Goal: Find specific page/section: Find specific page/section

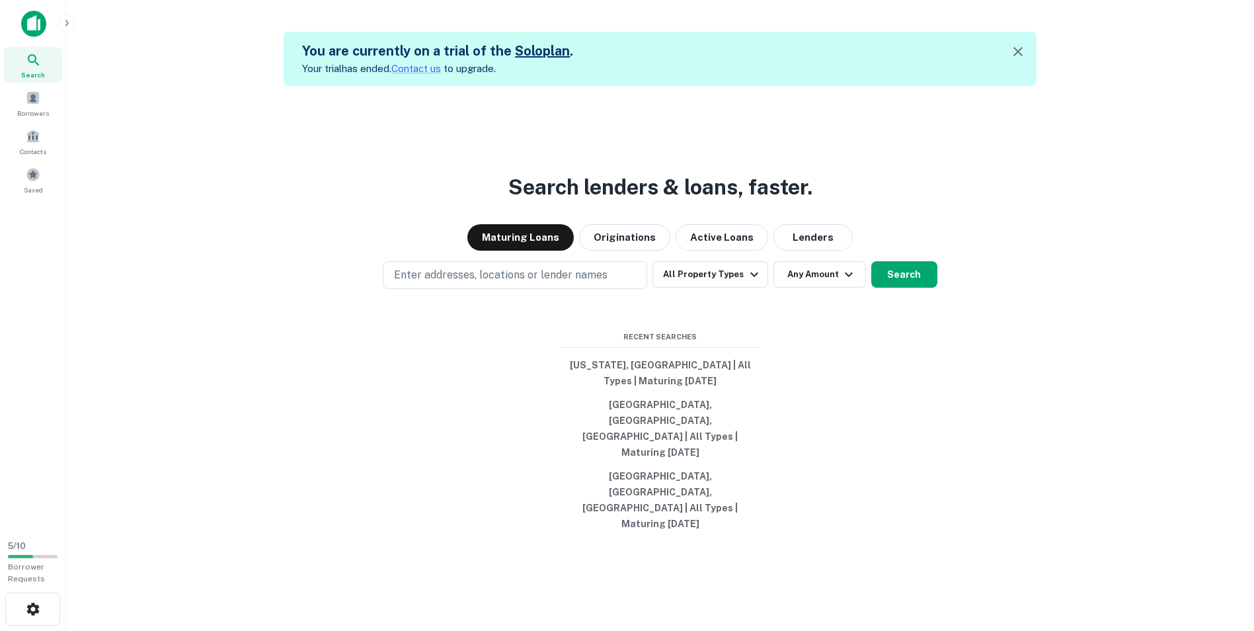
scroll to position [21, 0]
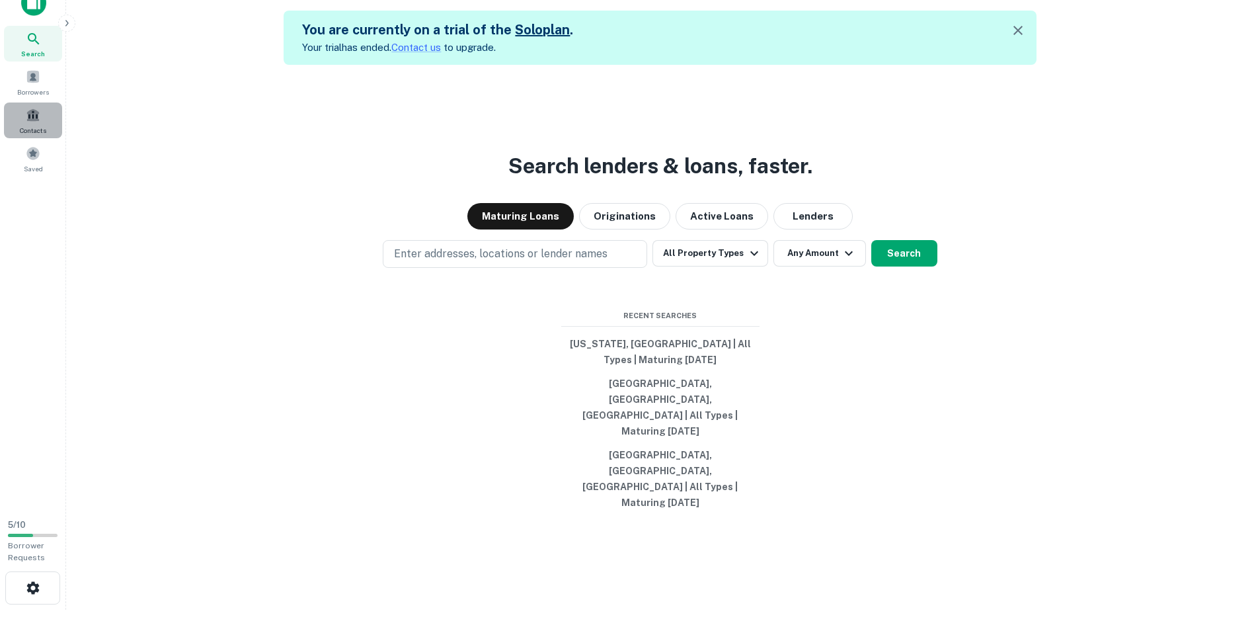
click at [42, 107] on div "Contacts" at bounding box center [33, 120] width 58 height 36
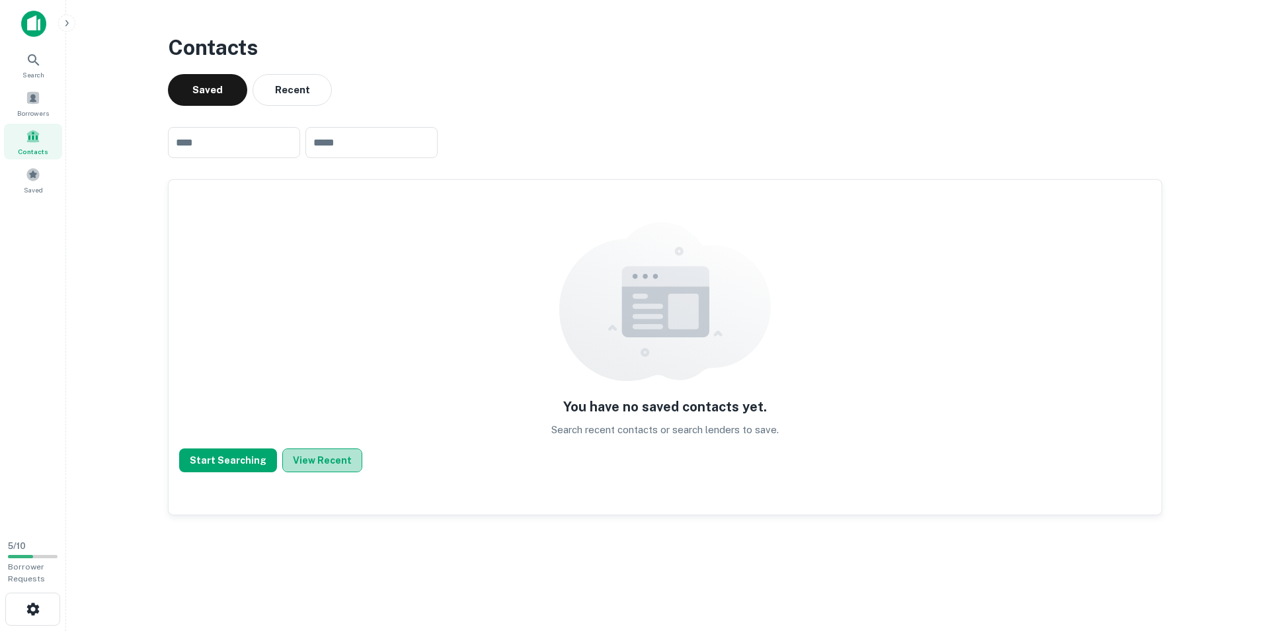
click at [326, 462] on button "View Recent" at bounding box center [322, 460] width 80 height 24
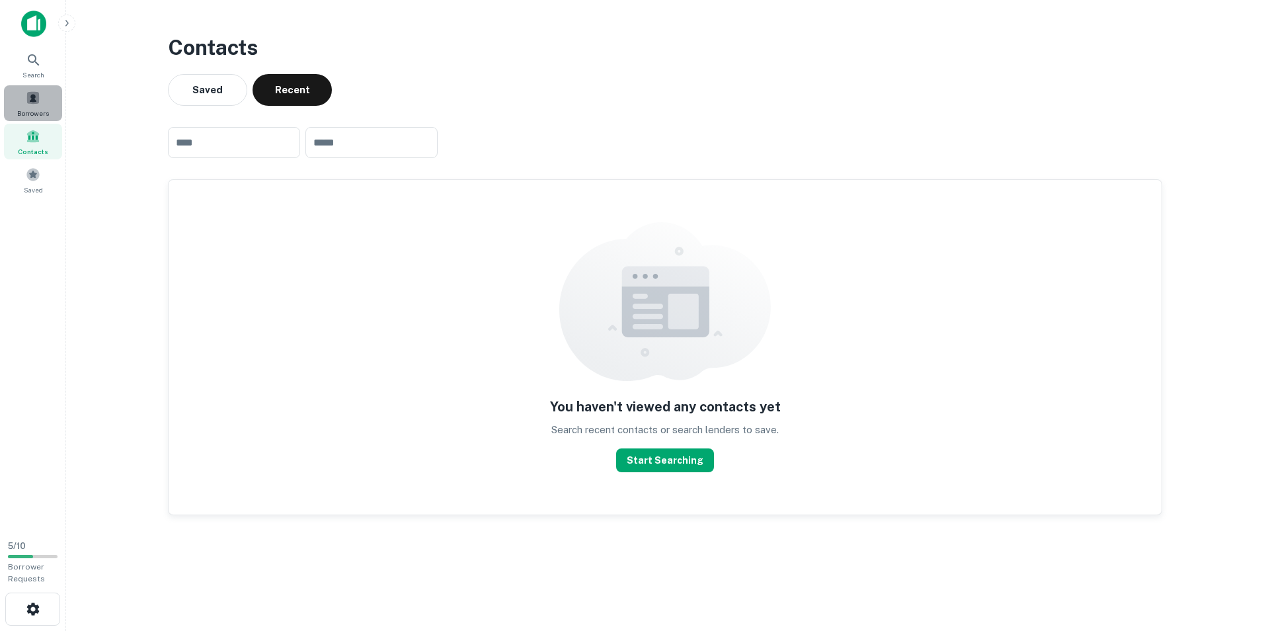
click at [33, 86] on div "Borrowers" at bounding box center [33, 103] width 58 height 36
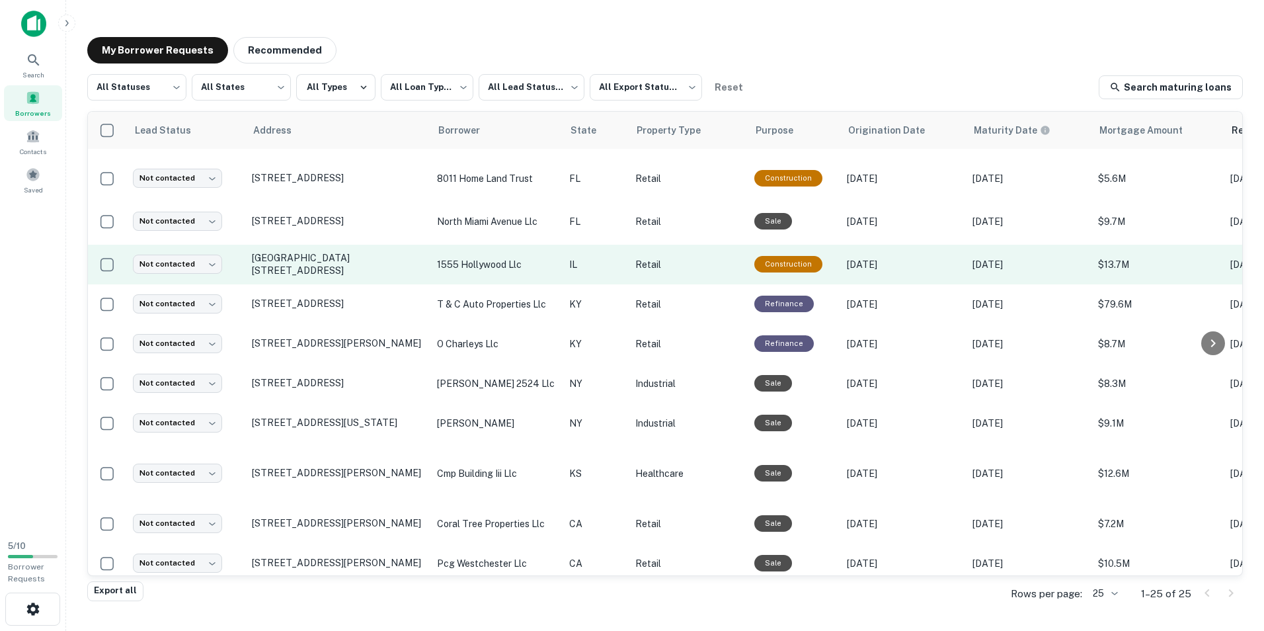
scroll to position [647, 0]
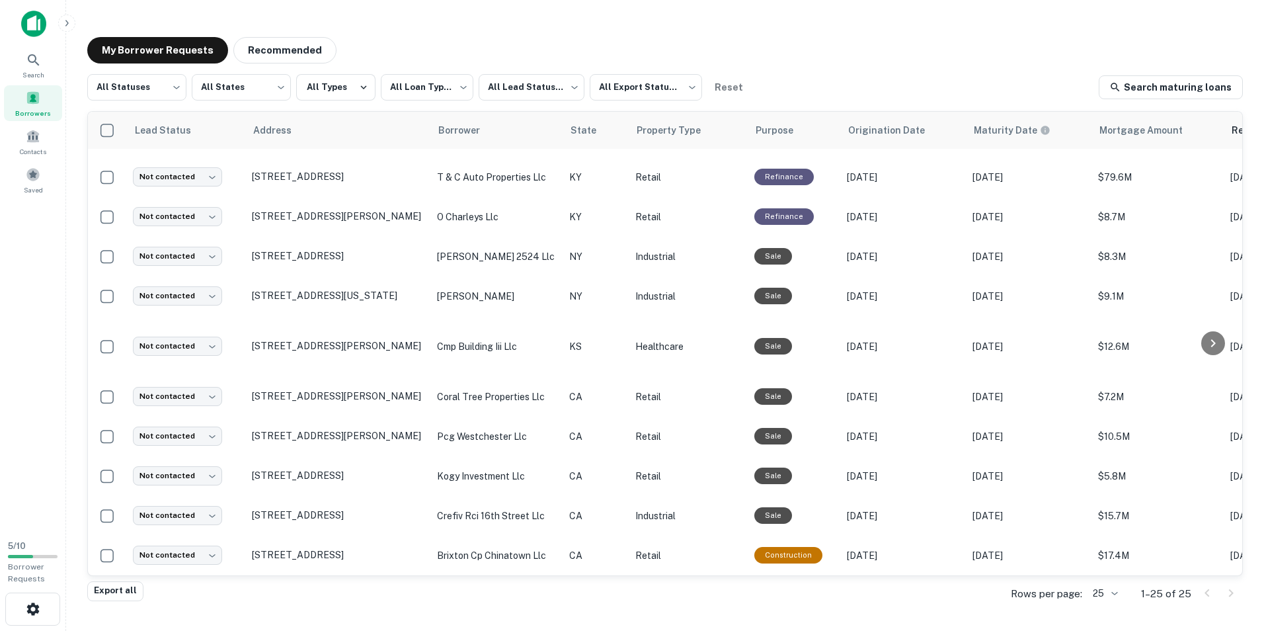
drag, startPoint x: 119, startPoint y: 586, endPoint x: -3, endPoint y: 548, distance: 127.4
click at [0, 548] on html "**********" at bounding box center [632, 315] width 1264 height 631
click at [36, 561] on div "Borrower Requests" at bounding box center [33, 573] width 50 height 24
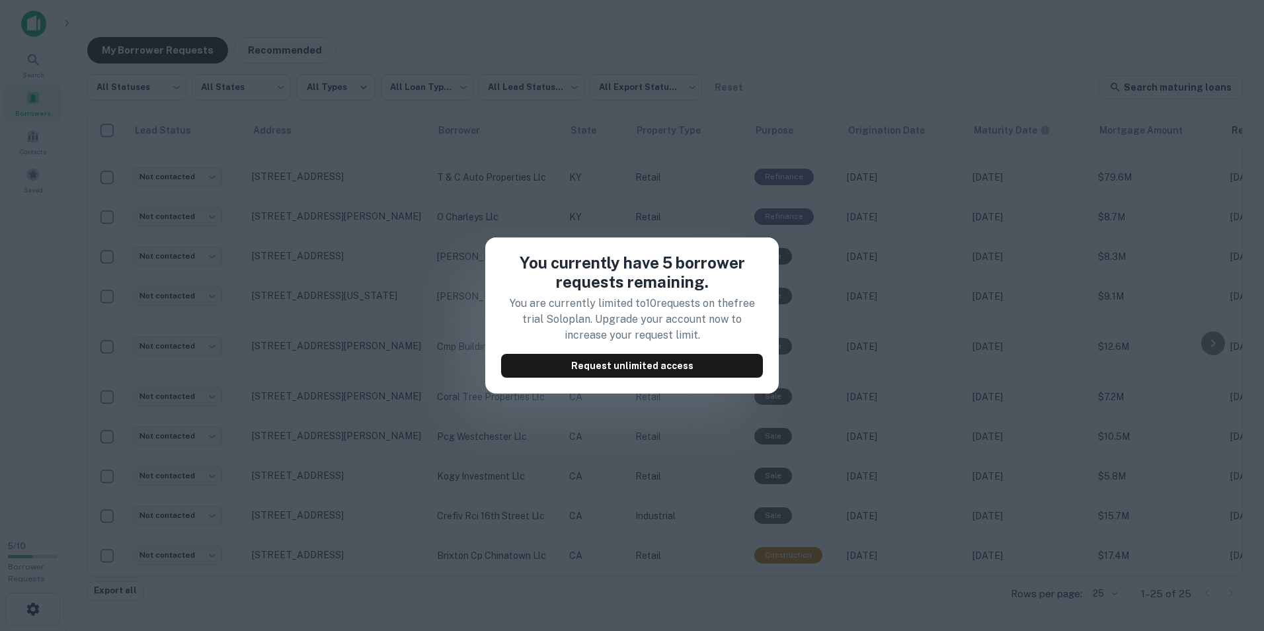
click at [771, 241] on div "You currently have 5 borrower requests remaining. You are currently limited to …" at bounding box center [632, 315] width 294 height 156
click at [780, 171] on div "You currently have 5 borrower requests remaining. You are currently limited to …" at bounding box center [632, 315] width 1264 height 631
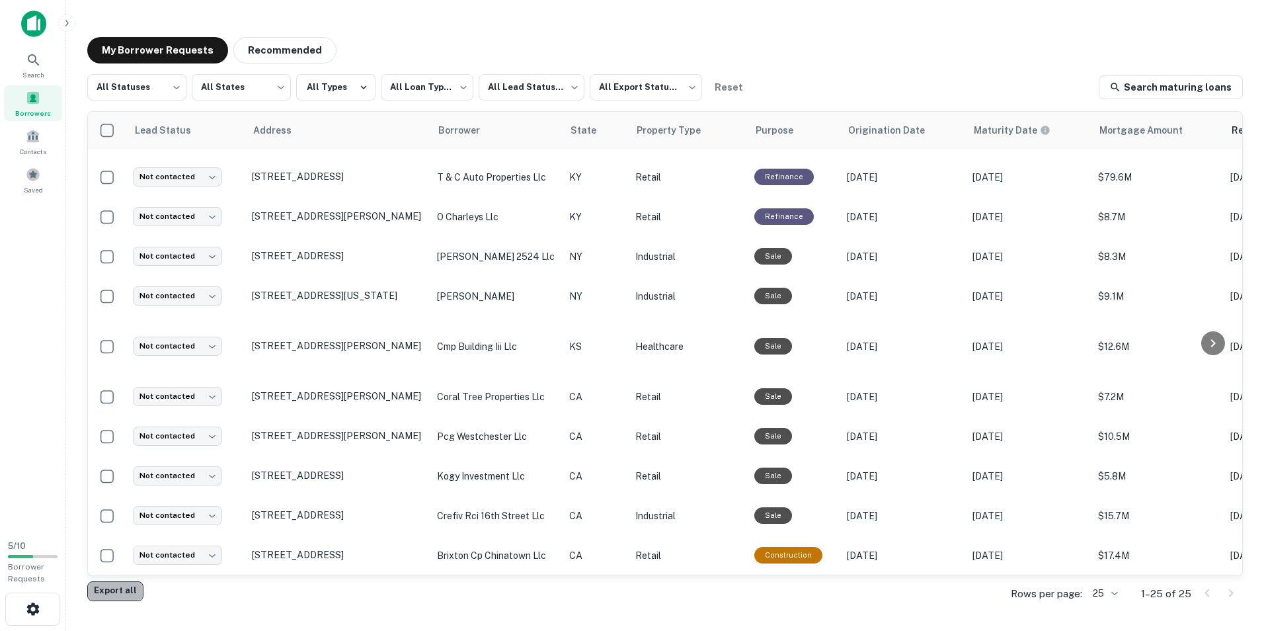
click at [121, 591] on button "Export all" at bounding box center [115, 591] width 56 height 20
click at [750, 56] on div "My Borrower Requests Recommended" at bounding box center [665, 50] width 1156 height 26
